Goal: Task Accomplishment & Management: Complete application form

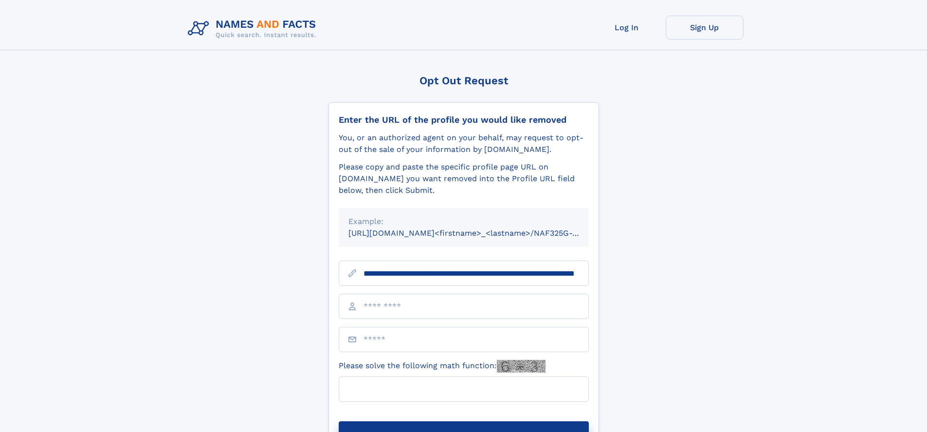
scroll to position [0, 86]
type input "**********"
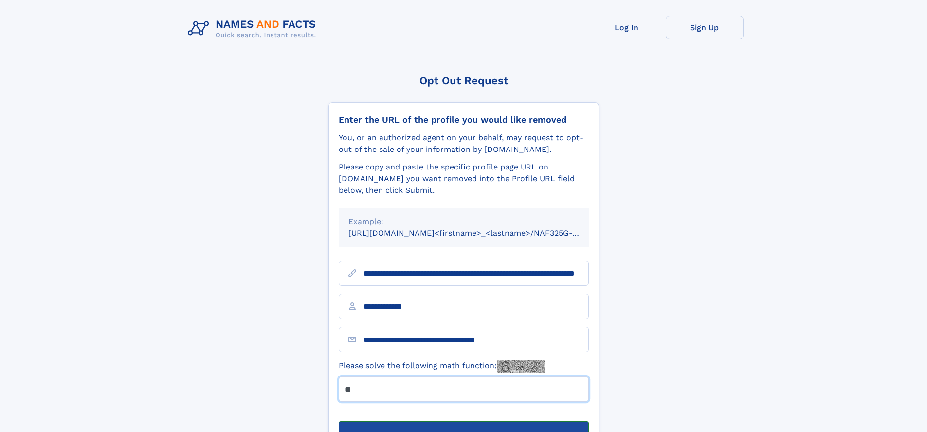
type input "**"
click at [463, 421] on button "Submit Opt Out Request" at bounding box center [464, 436] width 250 height 31
